Goal: Task Accomplishment & Management: Use online tool/utility

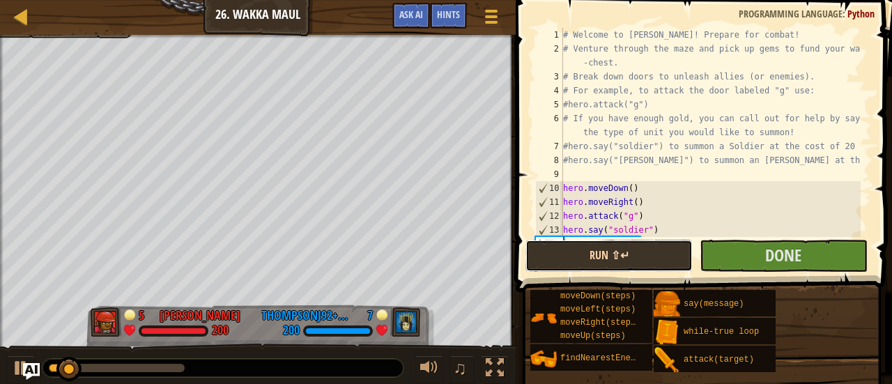
click at [645, 259] on button "Run ⇧↵" at bounding box center [608, 256] width 167 height 32
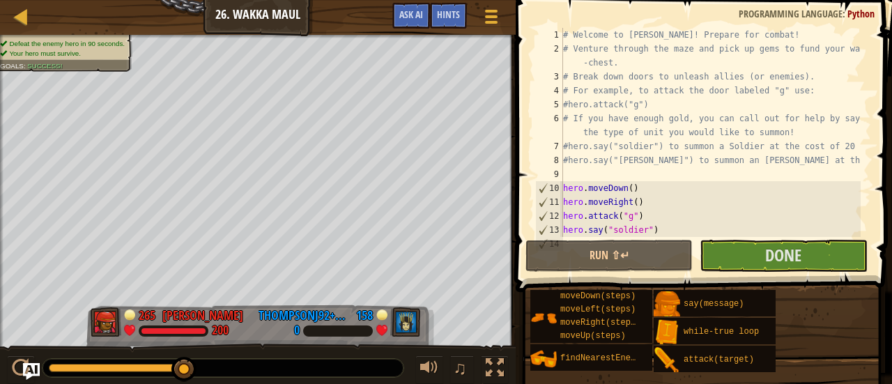
drag, startPoint x: 88, startPoint y: 367, endPoint x: 197, endPoint y: 368, distance: 108.7
click at [197, 368] on div at bounding box center [222, 368] width 361 height 18
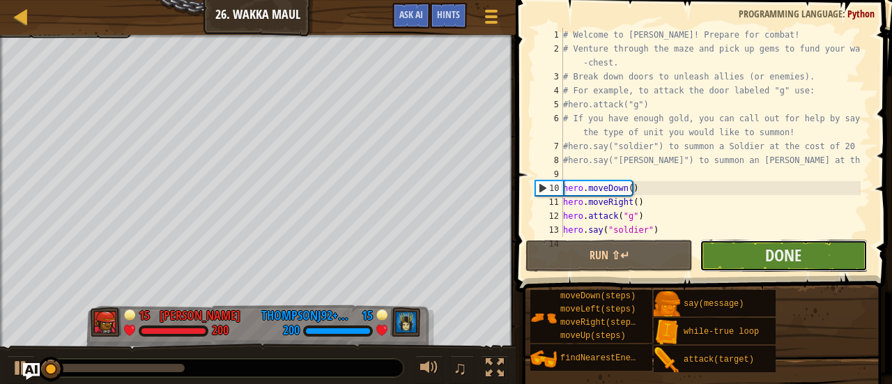
click at [736, 245] on button "Done" at bounding box center [782, 256] width 167 height 32
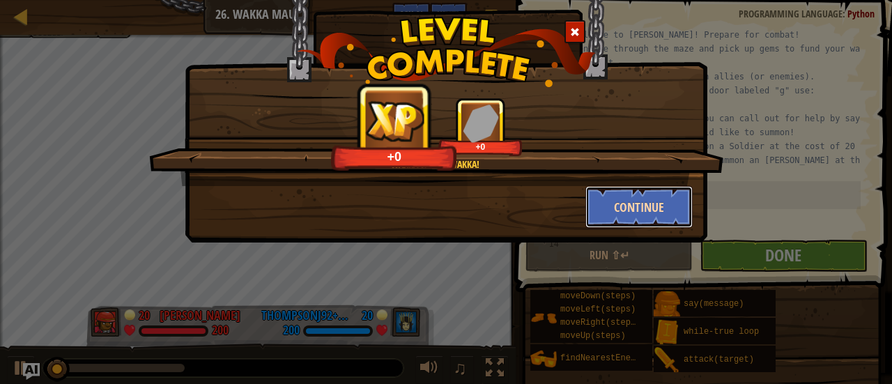
click at [606, 222] on button "Continue" at bounding box center [639, 207] width 108 height 42
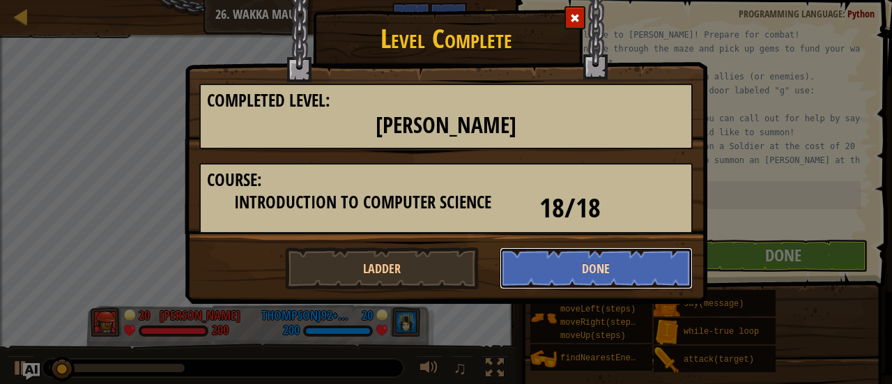
click at [533, 267] on button "Done" at bounding box center [596, 268] width 194 height 42
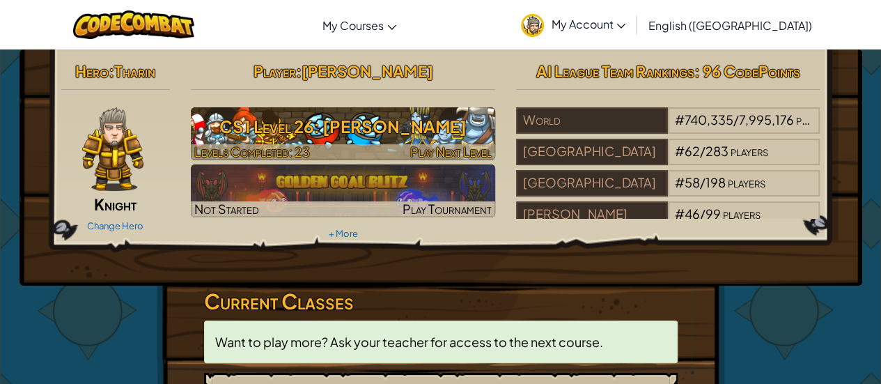
click at [429, 133] on h3 "CS1 Level 26: Wakka Maul" at bounding box center [343, 126] width 304 height 31
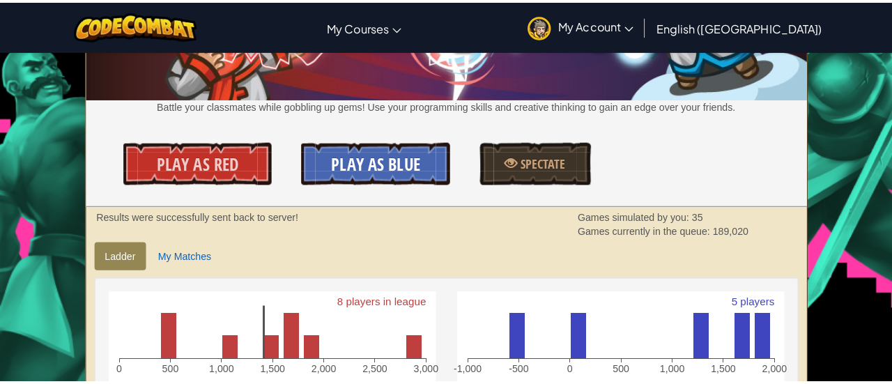
scroll to position [117, 0]
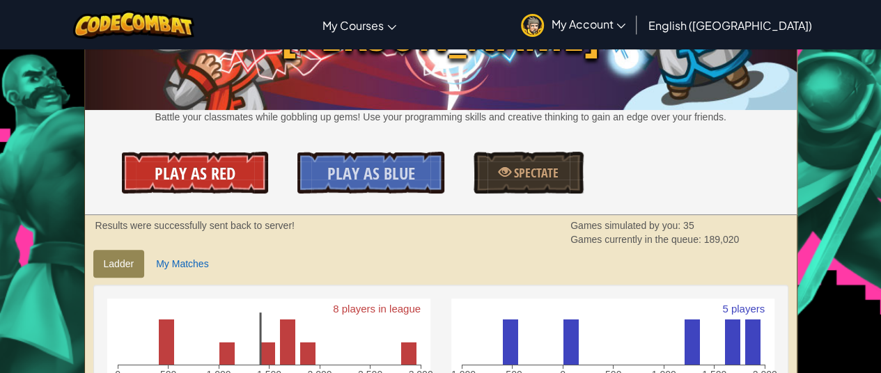
click at [212, 176] on span "Play As Red" at bounding box center [195, 173] width 81 height 22
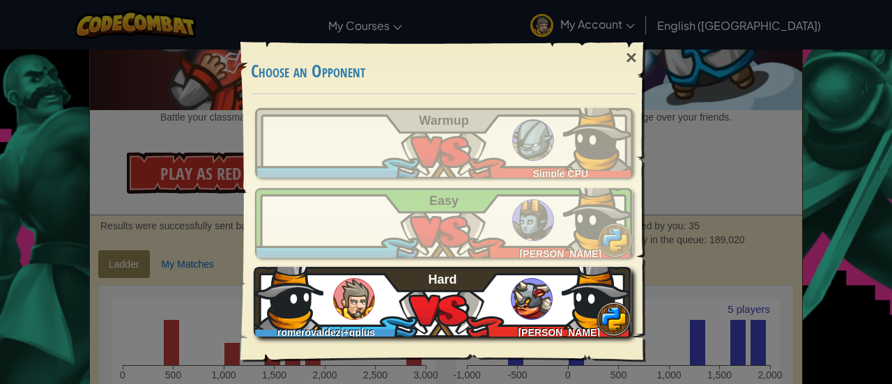
click at [410, 302] on div "romerovaldezj+gplus Rishit Mawal Hard" at bounding box center [443, 302] width 378 height 70
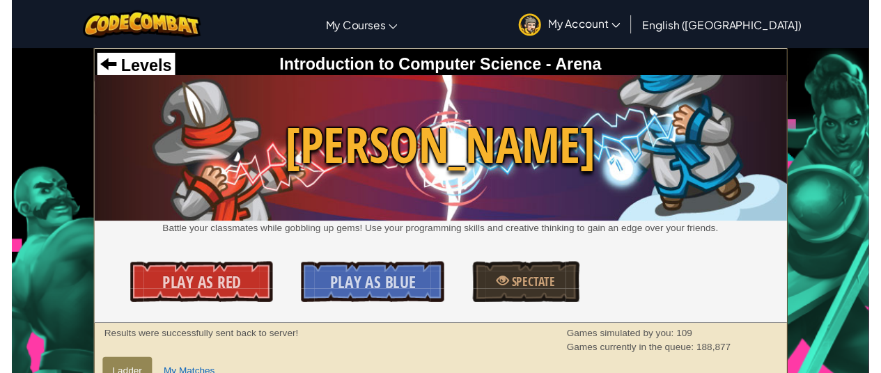
scroll to position [117, 0]
